Goal: Transaction & Acquisition: Purchase product/service

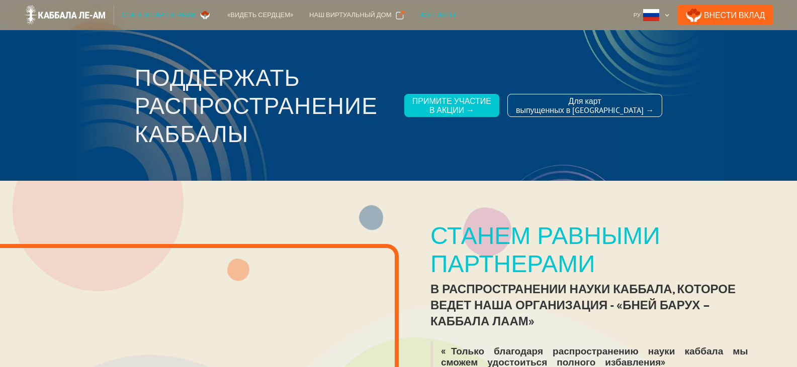
click at [421, 12] on div "Контакты" at bounding box center [438, 15] width 35 height 10
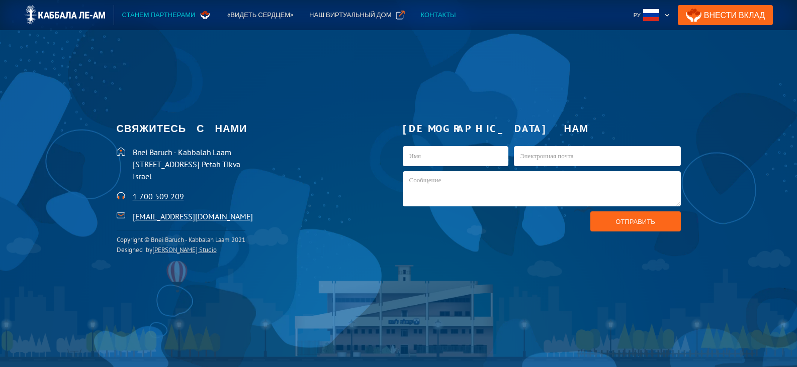
scroll to position [2190, 0]
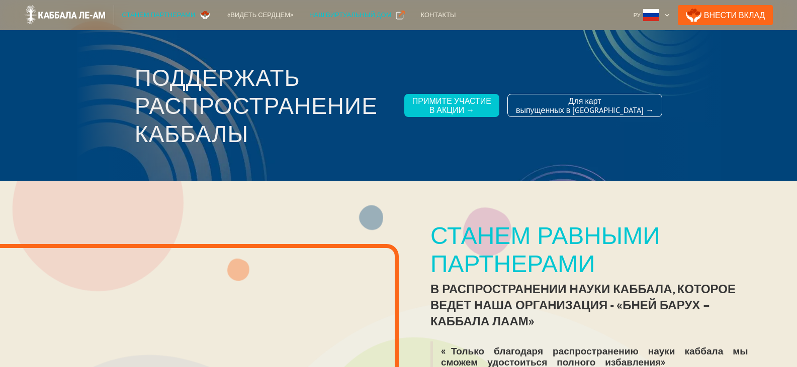
click at [346, 15] on div "Наш виртуальный дом" at bounding box center [350, 15] width 82 height 10
click at [245, 14] on div "«Видеть сердцем»" at bounding box center [260, 15] width 66 height 10
click at [167, 12] on div "Станем партнерами" at bounding box center [158, 15] width 73 height 10
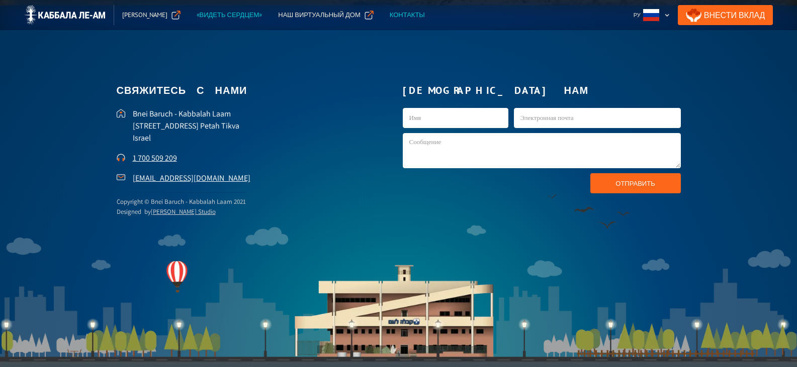
scroll to position [2704, 0]
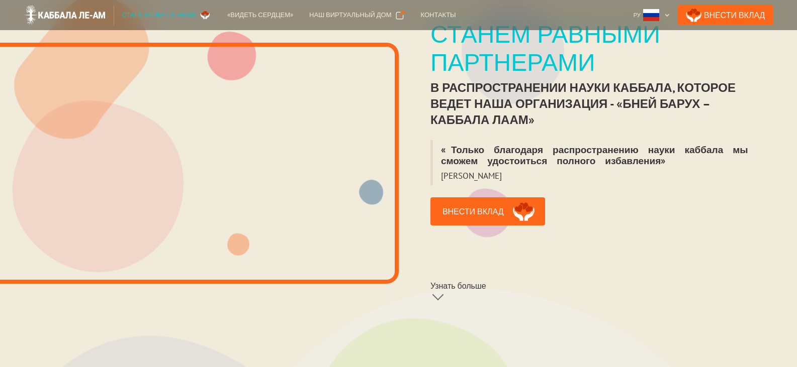
scroll to position [201, 0]
click at [490, 198] on link "Внести вклад" at bounding box center [487, 212] width 115 height 28
click at [464, 203] on link "Внести вклад" at bounding box center [487, 212] width 115 height 28
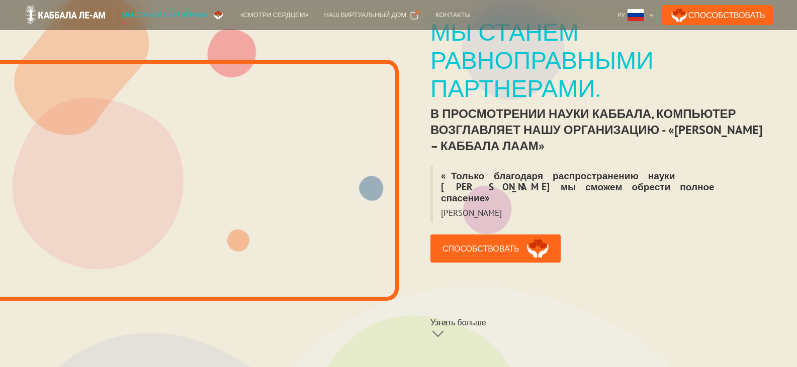
scroll to position [251, 0]
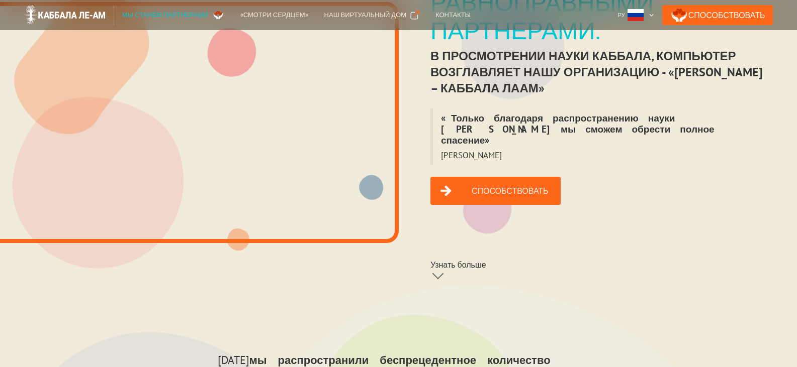
click at [527, 186] on font "Способствовать" at bounding box center [509, 191] width 77 height 10
